Goal: Transaction & Acquisition: Purchase product/service

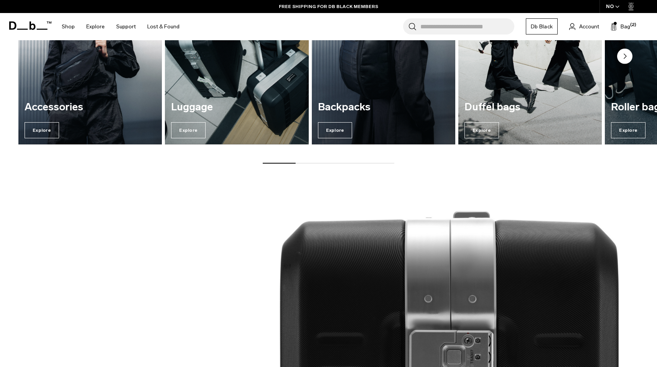
scroll to position [366, 0]
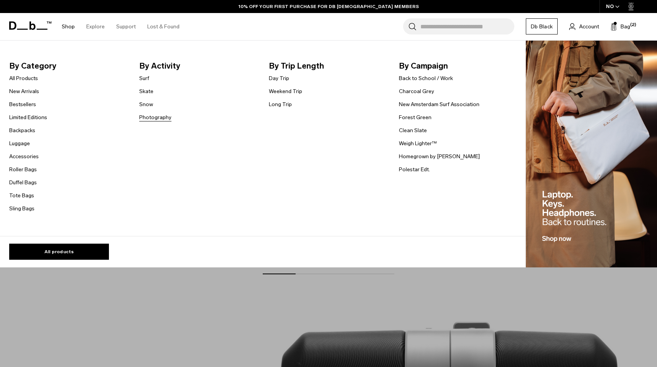
click at [163, 120] on link "Photography" at bounding box center [155, 118] width 32 height 8
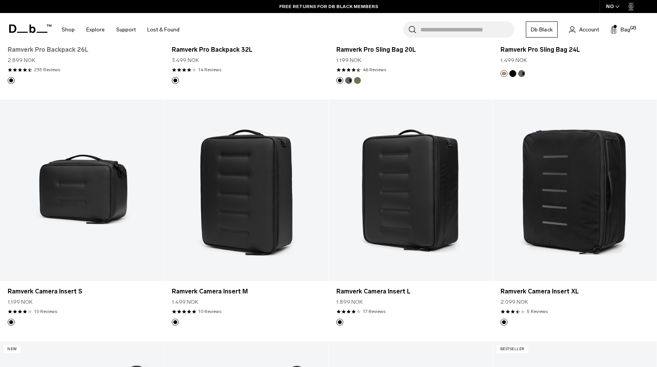
scroll to position [373, 0]
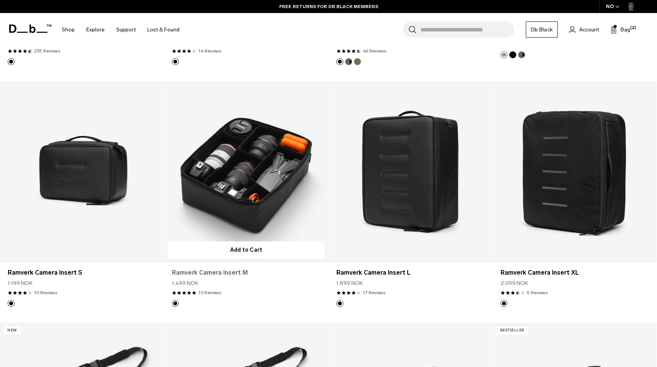
click at [230, 271] on link "Ramverk Camera Insert M" at bounding box center [246, 272] width 148 height 9
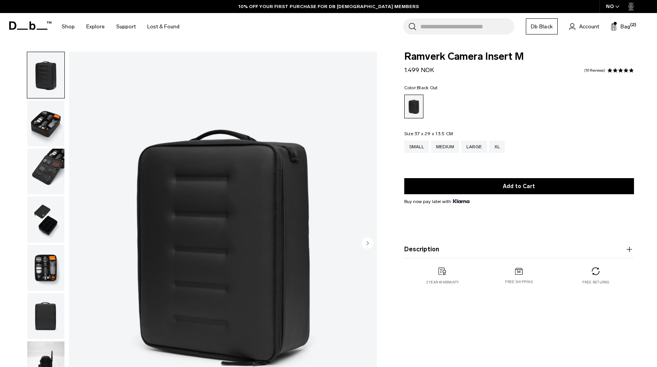
click at [50, 120] on img "button" at bounding box center [45, 123] width 37 height 46
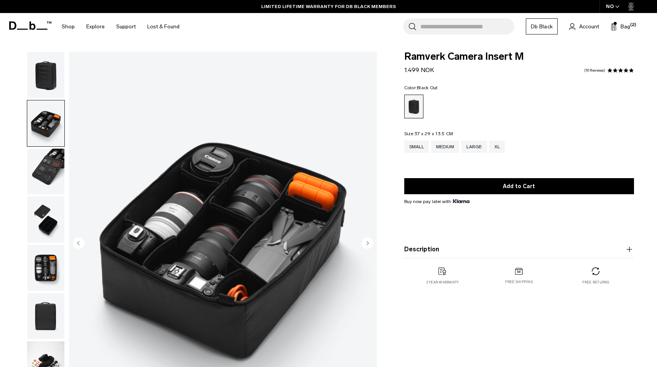
click at [45, 177] on img "button" at bounding box center [45, 172] width 37 height 46
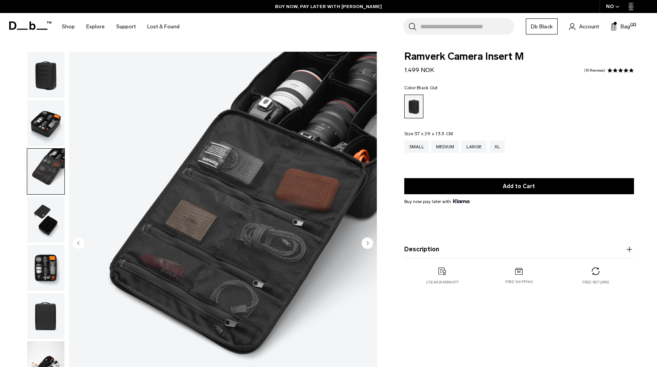
click at [43, 272] on img "button" at bounding box center [45, 268] width 37 height 46
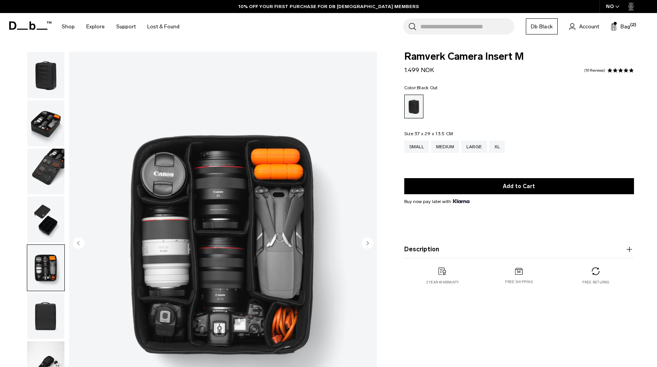
click at [48, 358] on img "button" at bounding box center [45, 365] width 37 height 46
